Goal: Transaction & Acquisition: Purchase product/service

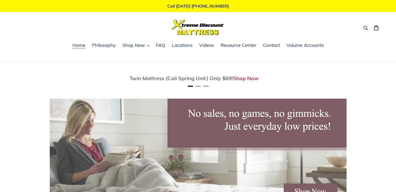
click at [370, 29] on button "Search" at bounding box center [366, 28] width 9 height 8
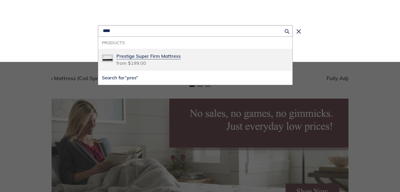
type input "****"
click at [162, 55] on span "Prestige Super Firm Mattress" at bounding box center [148, 56] width 64 height 6
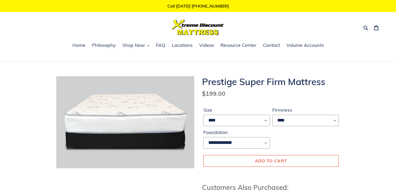
click at [194, 29] on img at bounding box center [198, 27] width 52 height 15
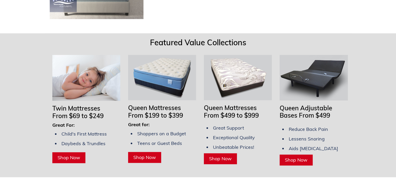
scroll to position [391, 0]
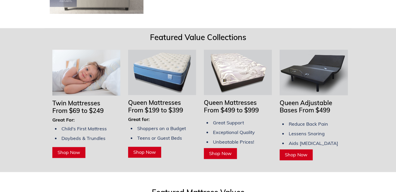
click at [199, 29] on div "Featured Value Collections" at bounding box center [199, 37] width 308 height 17
